Goal: Find specific page/section: Find specific page/section

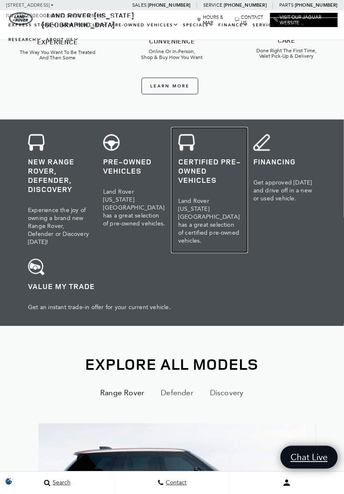
click at [178, 171] on h3 "Certified Pre-Owned Vehicles" at bounding box center [209, 171] width 63 height 28
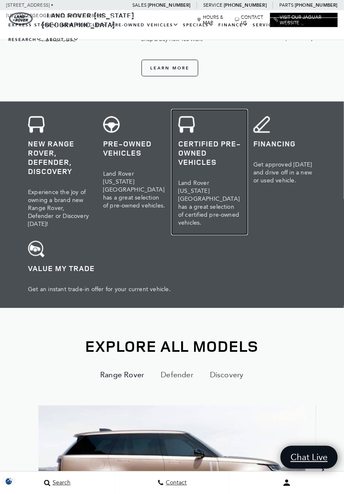
scroll to position [235, 0]
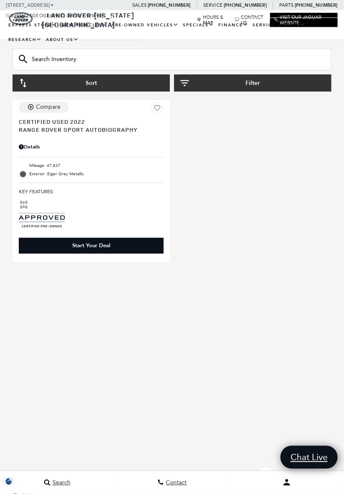
scroll to position [260, 0]
